Goal: Transaction & Acquisition: Book appointment/travel/reservation

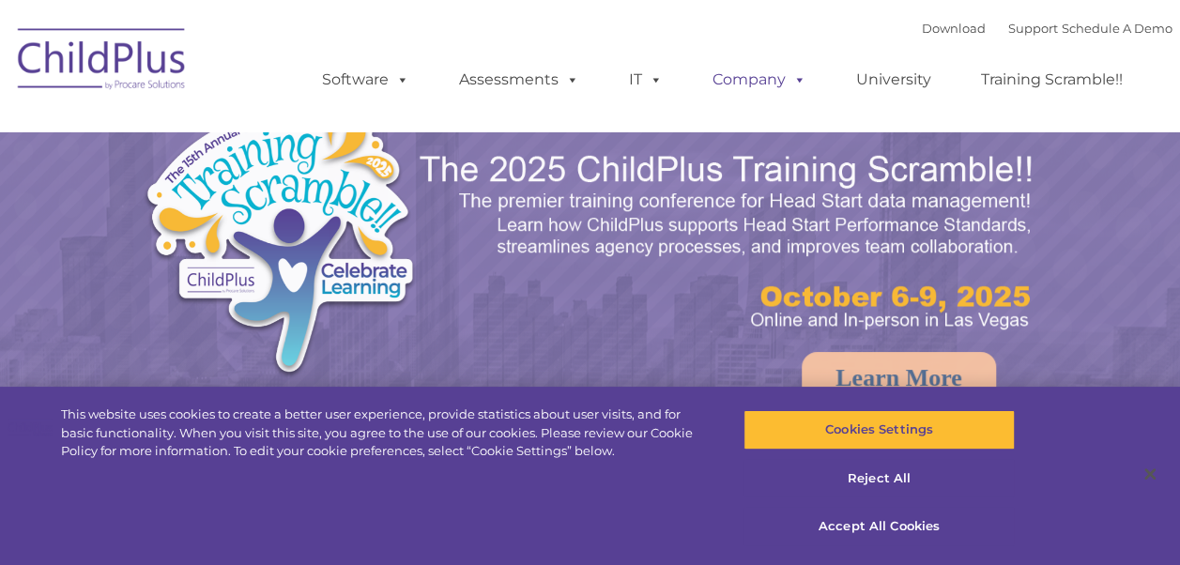
select select "MEDIUM"
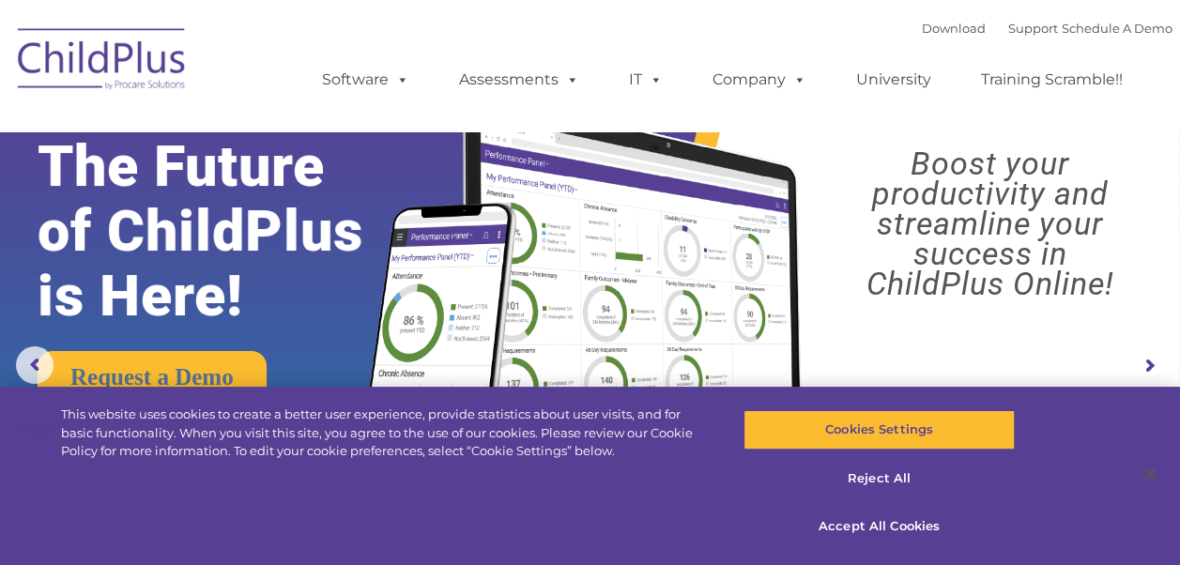
click at [131, 69] on img at bounding box center [102, 62] width 188 height 94
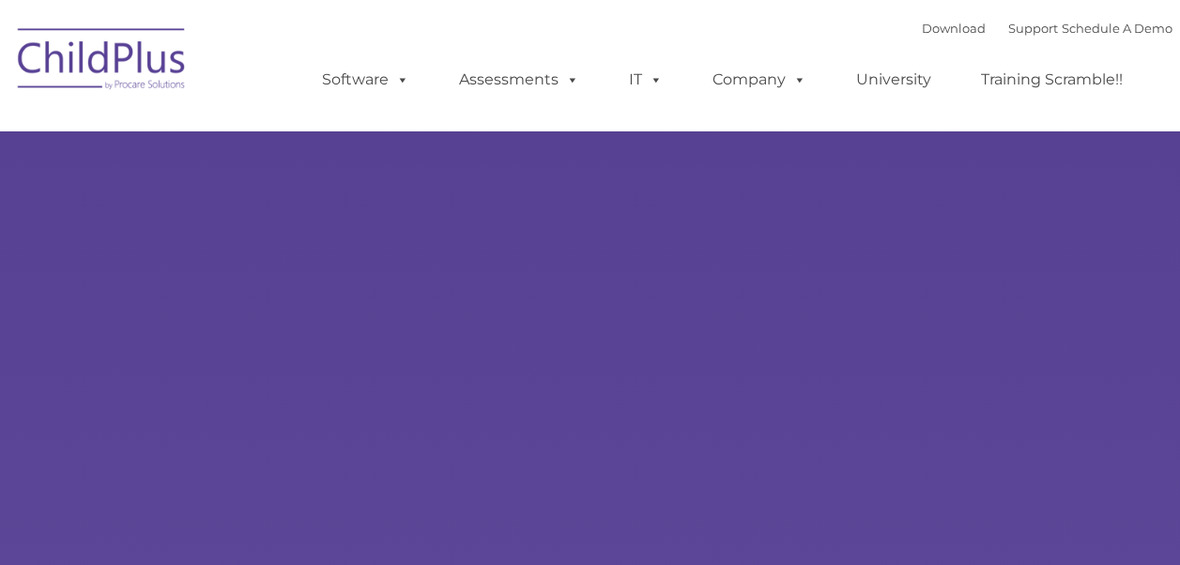
type input ""
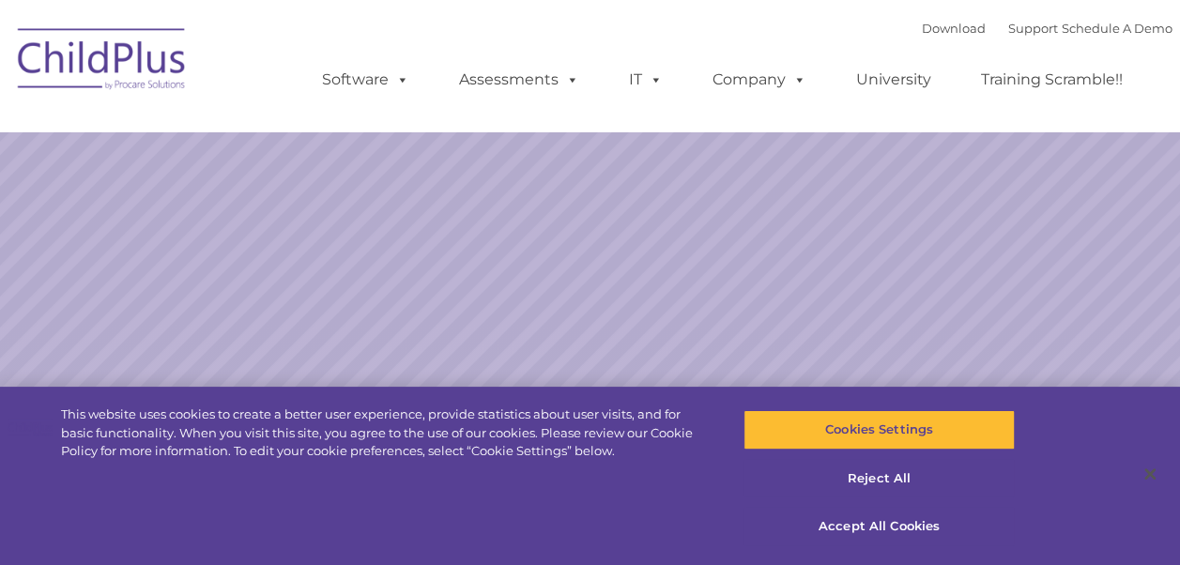
select select "MEDIUM"
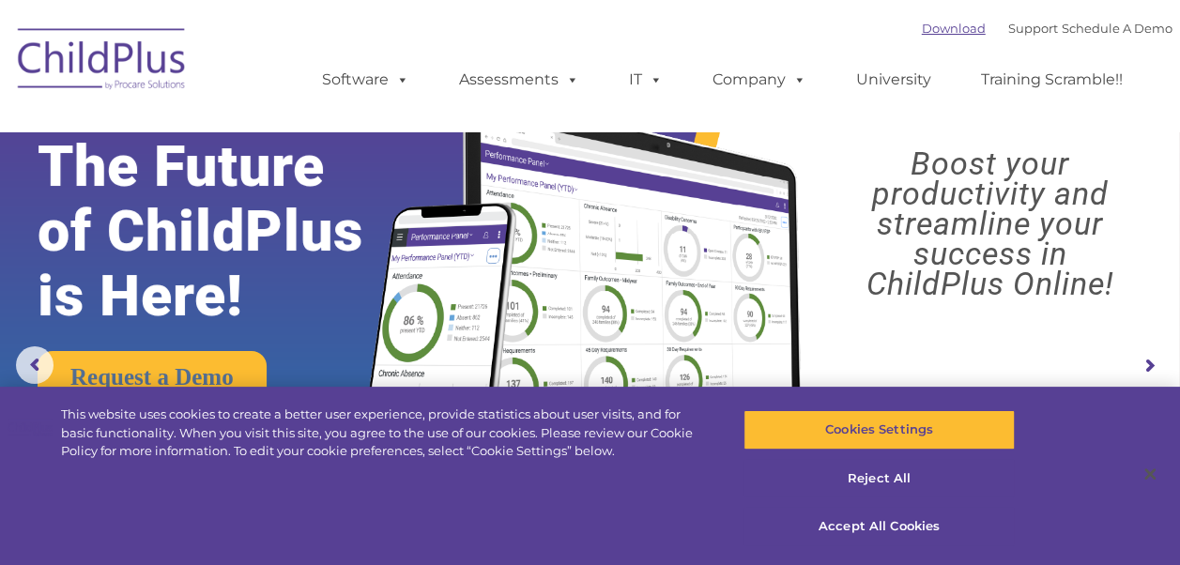
click at [939, 35] on link "Download" at bounding box center [954, 28] width 64 height 15
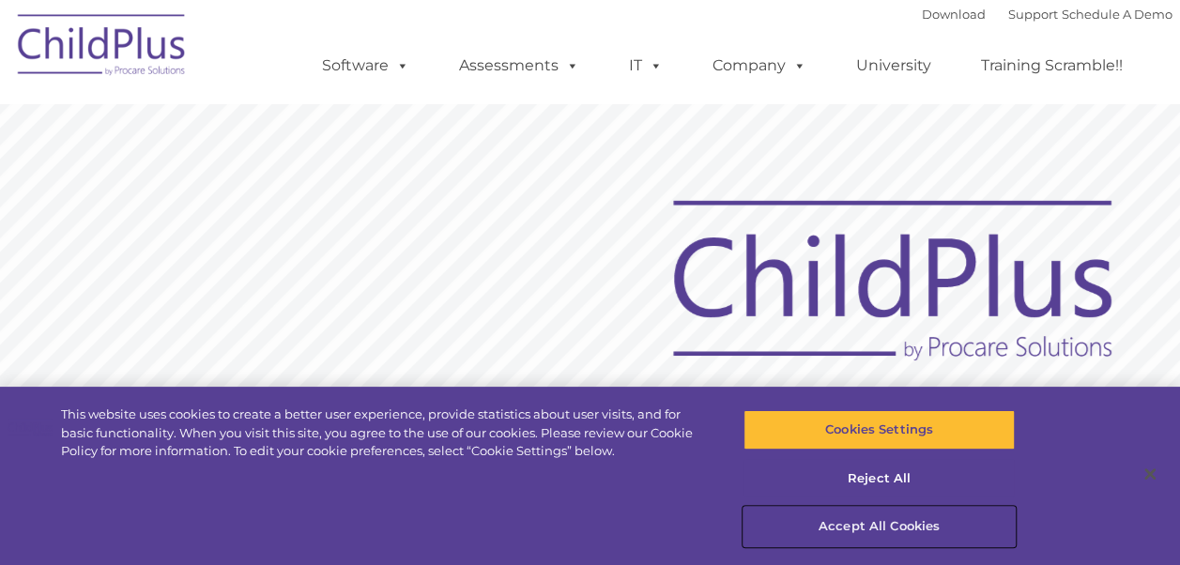
click at [830, 520] on button "Accept All Cookies" at bounding box center [879, 526] width 271 height 39
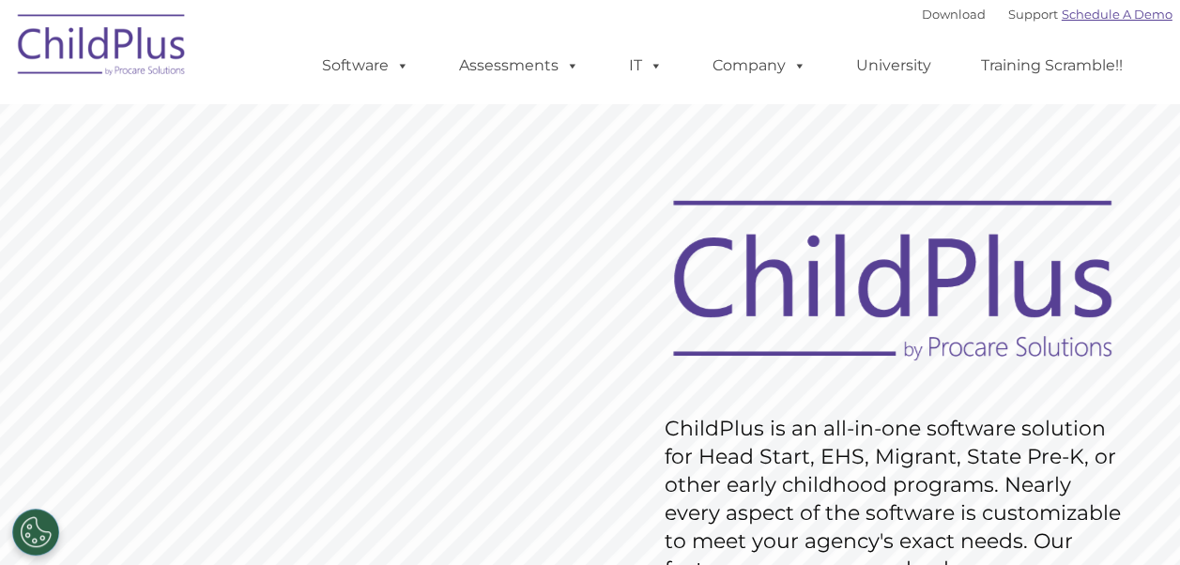
click at [1138, 17] on link "Schedule A Demo" at bounding box center [1117, 14] width 111 height 15
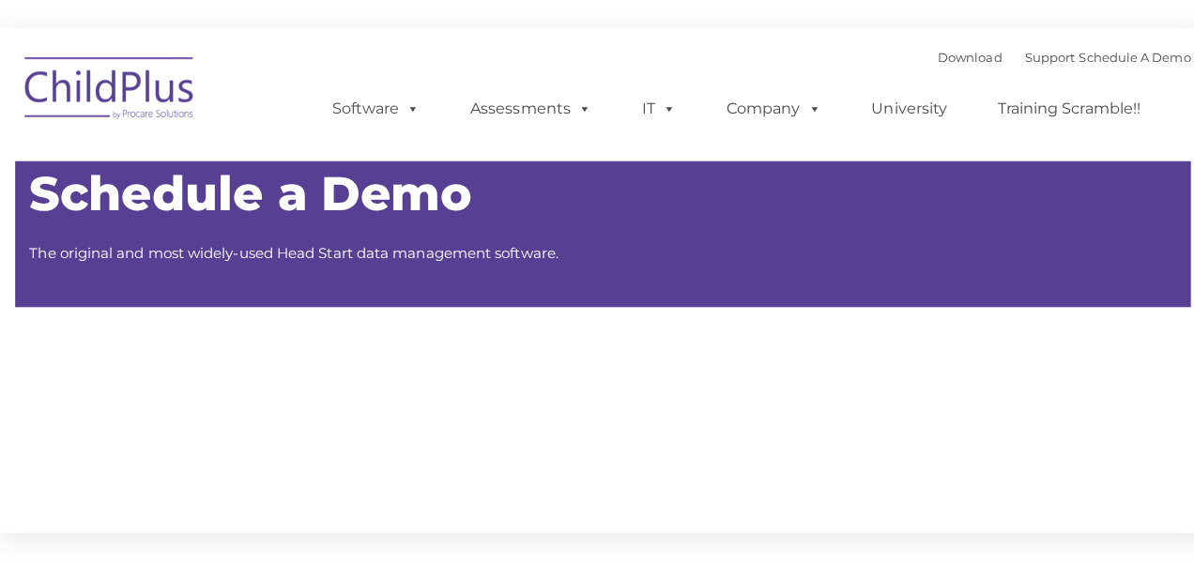
type input ""
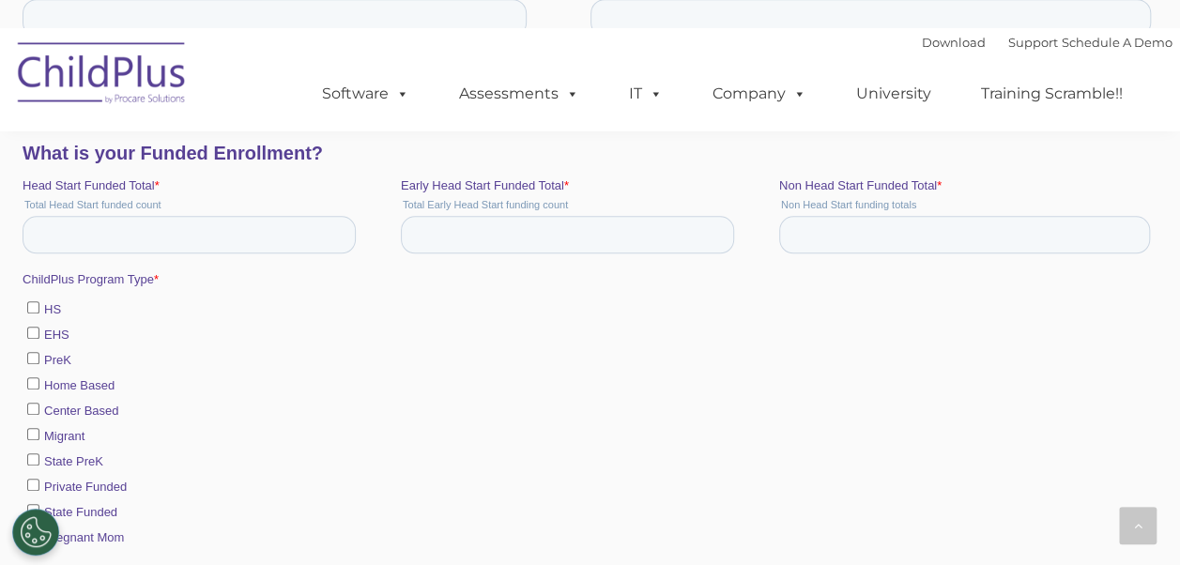
scroll to position [810, 0]
